Goal: Find specific page/section: Find specific page/section

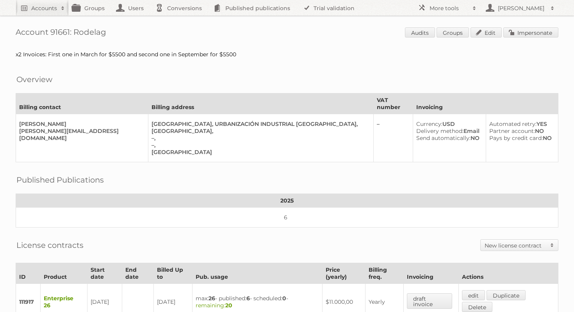
scroll to position [191, 0]
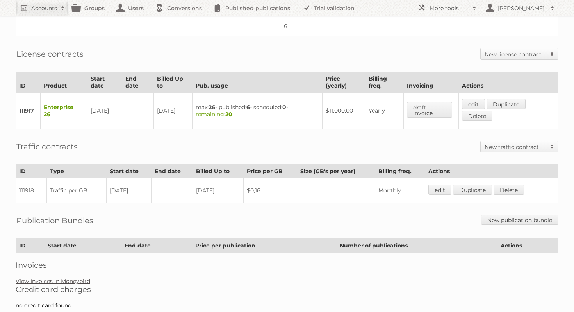
click at [69, 277] on link "View Invoices in Moneybird" at bounding box center [53, 280] width 75 height 7
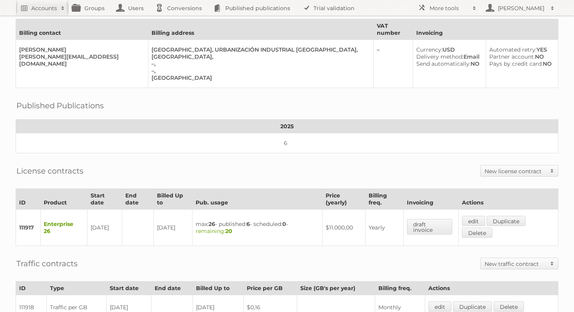
scroll to position [0, 0]
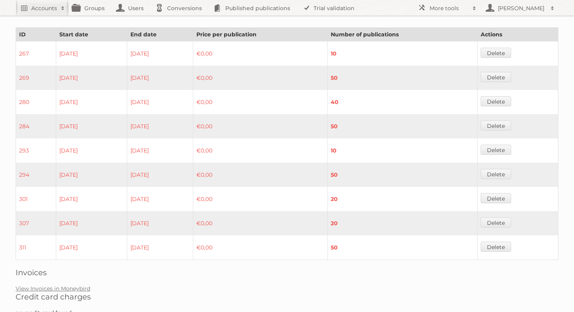
scroll to position [633, 0]
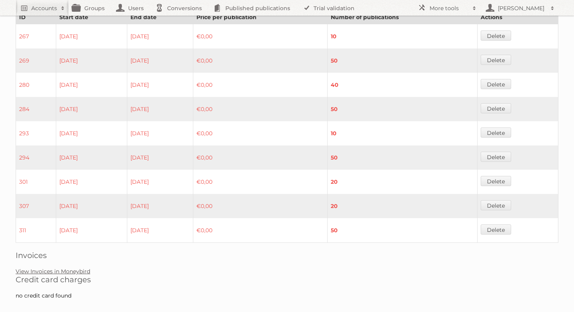
click at [71, 267] on link "View Invoices in Moneybird" at bounding box center [53, 270] width 75 height 7
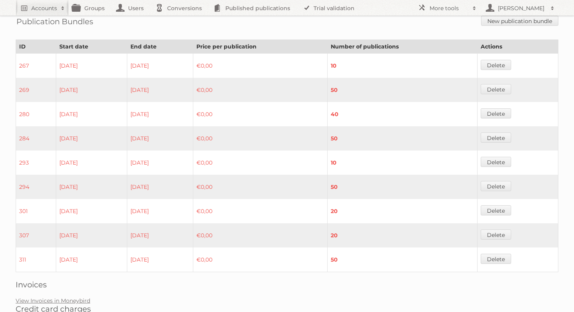
scroll to position [633, 0]
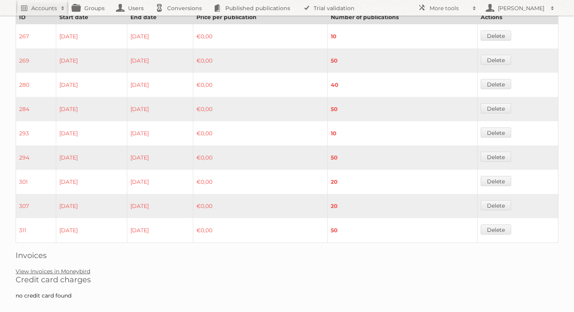
click at [66, 267] on link "View Invoices in Moneybird" at bounding box center [53, 270] width 75 height 7
